Goal: Task Accomplishment & Management: Manage account settings

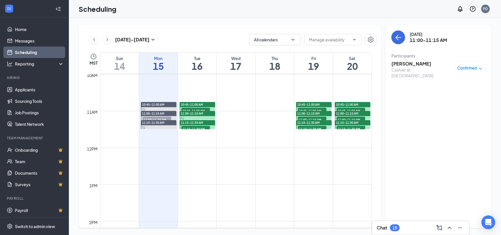
scroll to position [373, 0]
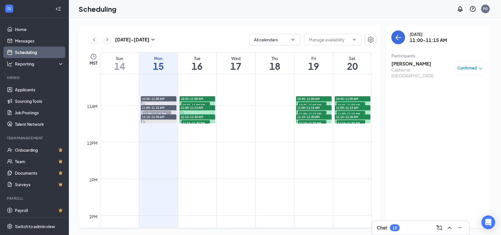
click at [340, 97] on span "10:45-11:00 AM" at bounding box center [347, 99] width 22 height 4
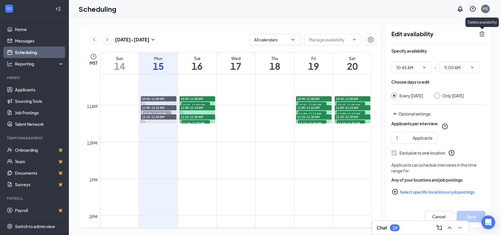
click at [479, 31] on icon "TrashOutline" at bounding box center [481, 33] width 7 height 7
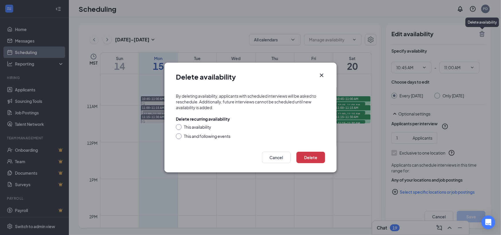
click at [180, 127] on div at bounding box center [179, 127] width 6 height 6
click at [177, 125] on input "This availability" at bounding box center [178, 126] width 4 height 4
radio input "true"
click at [308, 154] on button "Delete" at bounding box center [310, 156] width 29 height 11
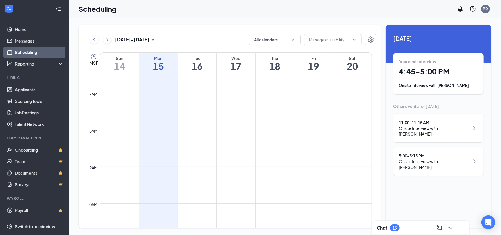
scroll to position [339, 0]
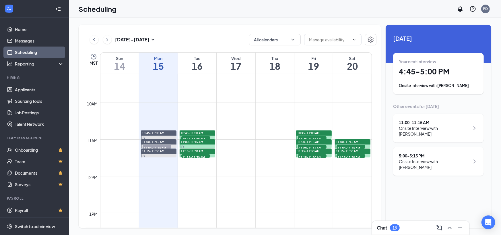
click at [342, 141] on span "11:00-11:15 AM" at bounding box center [347, 142] width 22 height 4
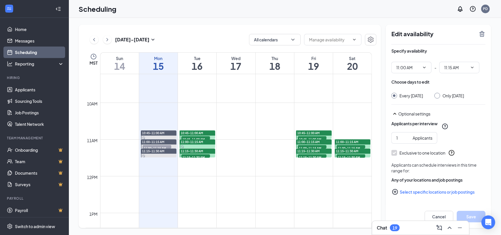
click at [353, 147] on span "11:00-11:15 AM" at bounding box center [350, 148] width 29 height 6
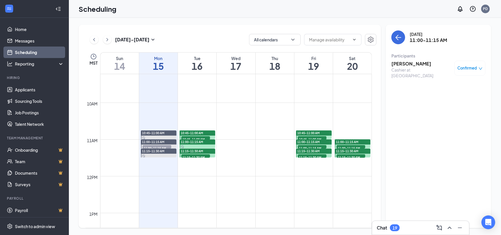
click at [475, 65] on span "Confirmed" at bounding box center [467, 68] width 20 height 6
click at [450, 88] on span "Request Reschedule" at bounding box center [456, 86] width 39 height 6
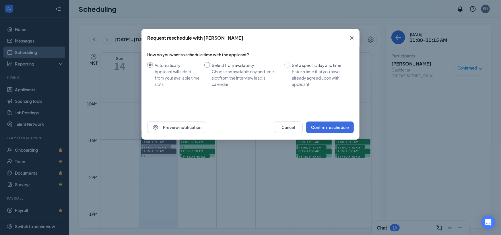
click at [209, 67] on input "Select from availability Choose an available day and time slot from the intervi…" at bounding box center [207, 65] width 6 height 6
radio input "true"
radio input "false"
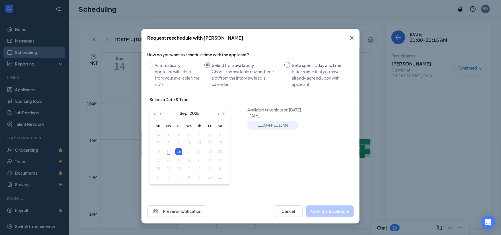
click at [306, 66] on div "Set a specific day and time" at bounding box center [320, 65] width 57 height 6
click at [290, 66] on input "Set a specific day and time Enter a time that you have already agreed upon with…" at bounding box center [287, 65] width 6 height 6
radio input "true"
radio input "false"
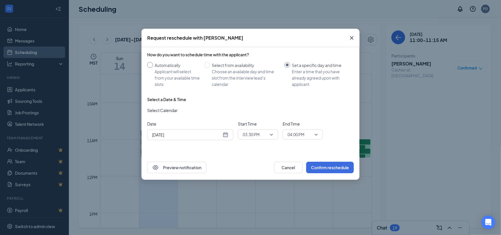
click at [169, 67] on div "Automatically" at bounding box center [177, 65] width 45 height 6
click at [153, 67] on input "Automatically Applicant will select from your available time slots" at bounding box center [150, 65] width 6 height 6
radio input "true"
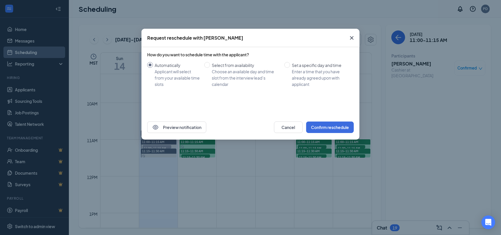
radio input "false"
click at [325, 124] on button "Confirm reschedule" at bounding box center [330, 126] width 48 height 11
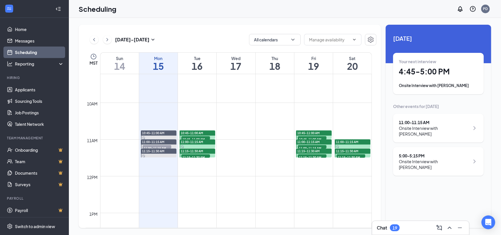
drag, startPoint x: 346, startPoint y: 141, endPoint x: 339, endPoint y: 130, distance: 12.7
click at [339, 130] on td at bounding box center [236, 134] width 272 height 9
click at [340, 142] on link "11:00-11:15 AM" at bounding box center [352, 143] width 37 height 9
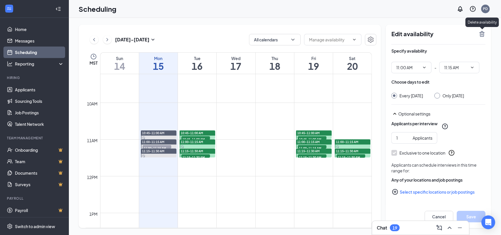
click at [482, 34] on icon "TrashOutline" at bounding box center [481, 34] width 5 height 6
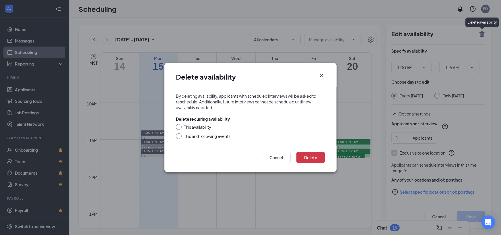
click at [181, 126] on div at bounding box center [179, 127] width 6 height 6
click at [179, 127] on input "This availability" at bounding box center [178, 126] width 4 height 4
radio input "true"
click at [309, 158] on button "Delete" at bounding box center [310, 156] width 29 height 11
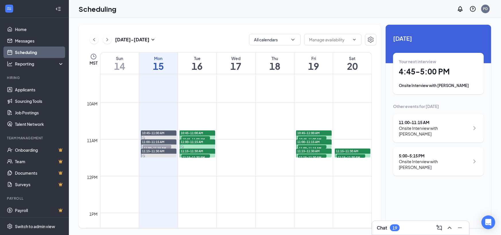
click at [349, 149] on span "11:15-11:30 AM" at bounding box center [347, 151] width 22 height 4
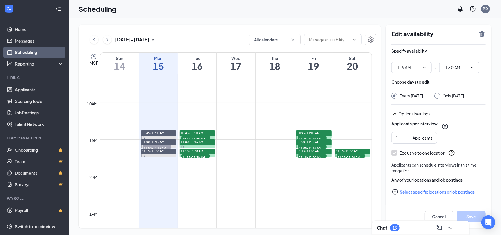
click at [341, 156] on span "11:15-11:30 AM" at bounding box center [350, 157] width 29 height 6
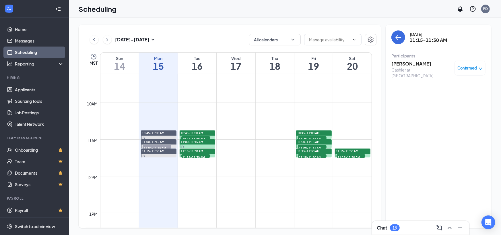
click at [461, 67] on span "Confirmed" at bounding box center [467, 68] width 20 height 6
click at [441, 86] on span "Request Reschedule" at bounding box center [456, 86] width 39 height 6
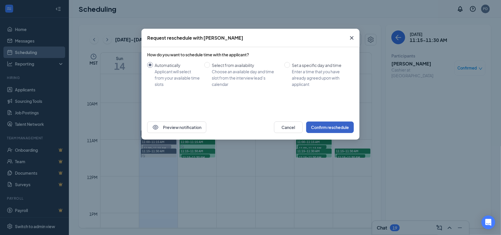
click at [330, 128] on button "Confirm reschedule" at bounding box center [330, 126] width 48 height 11
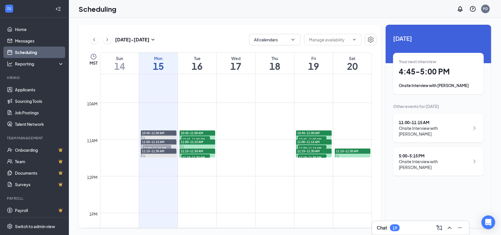
click at [347, 149] on span "11:15-11:30 AM" at bounding box center [347, 151] width 22 height 4
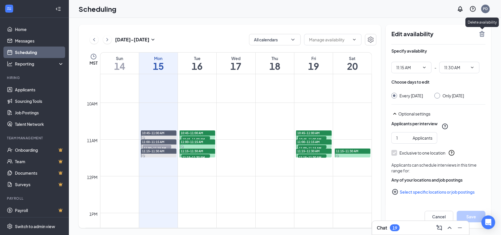
click at [480, 35] on icon "TrashOutline" at bounding box center [481, 34] width 5 height 6
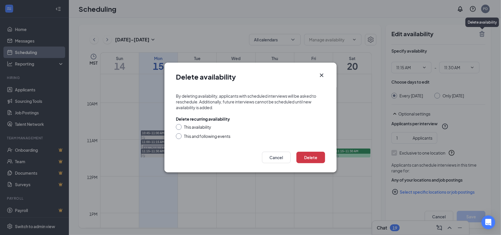
click at [174, 125] on form "By deleting availability, applicants with scheduled interviews will be asked to…" at bounding box center [250, 116] width 172 height 59
click at [178, 126] on input "This availability" at bounding box center [178, 126] width 4 height 4
radio input "true"
click at [313, 159] on button "Delete" at bounding box center [310, 156] width 29 height 11
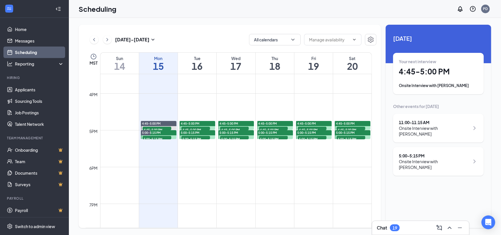
scroll to position [539, 0]
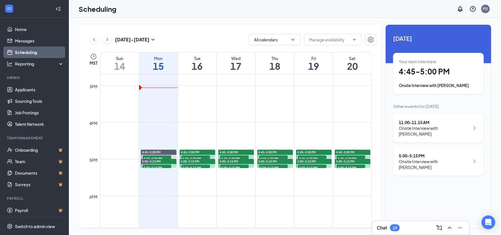
click at [346, 157] on span "4:45-5:00 PM" at bounding box center [350, 158] width 29 height 6
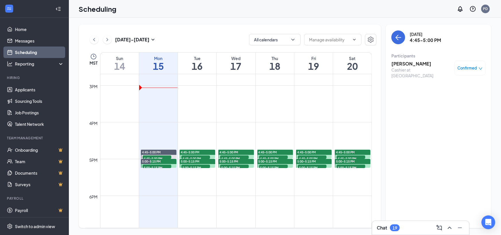
click at [347, 166] on span "5:00-5:15 PM" at bounding box center [350, 167] width 29 height 6
click at [343, 155] on span "4:45-5:00 PM" at bounding box center [350, 158] width 29 height 6
click at [476, 67] on span "Confirmed" at bounding box center [467, 68] width 20 height 6
click at [447, 85] on span "Request Reschedule" at bounding box center [456, 86] width 39 height 6
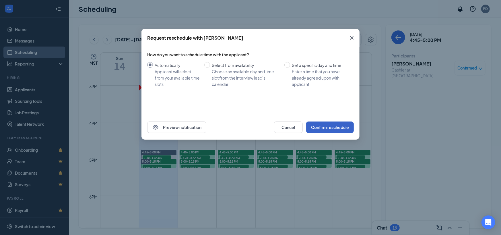
click at [317, 122] on button "Confirm reschedule" at bounding box center [330, 126] width 48 height 11
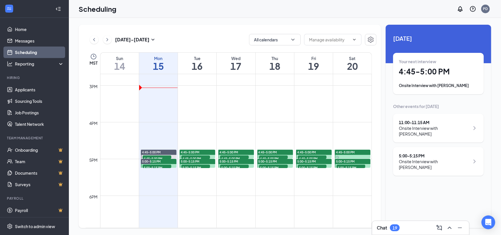
click at [346, 151] on span "4:45-5:00 PM" at bounding box center [345, 152] width 19 height 4
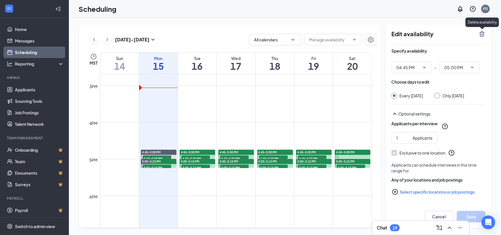
click at [484, 36] on icon "TrashOutline" at bounding box center [481, 33] width 7 height 7
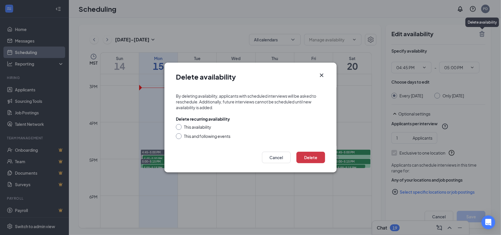
click at [178, 127] on input "This availability" at bounding box center [178, 126] width 4 height 4
radio input "true"
click at [307, 156] on button "Delete" at bounding box center [310, 156] width 29 height 11
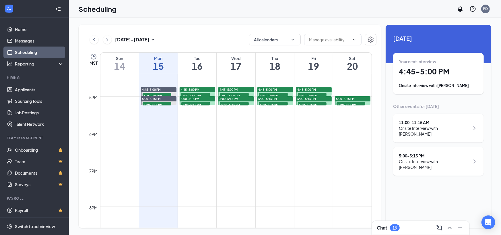
scroll to position [584, 0]
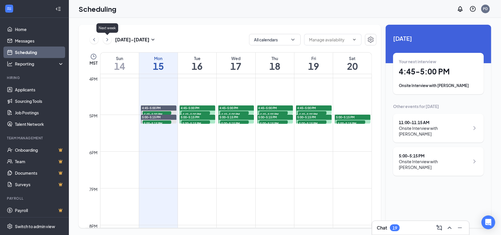
click at [109, 40] on icon "ChevronRight" at bounding box center [107, 39] width 6 height 7
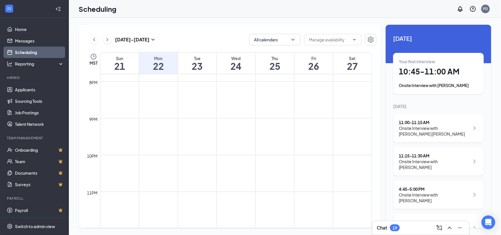
scroll to position [526, 0]
